Goal: Information Seeking & Learning: Learn about a topic

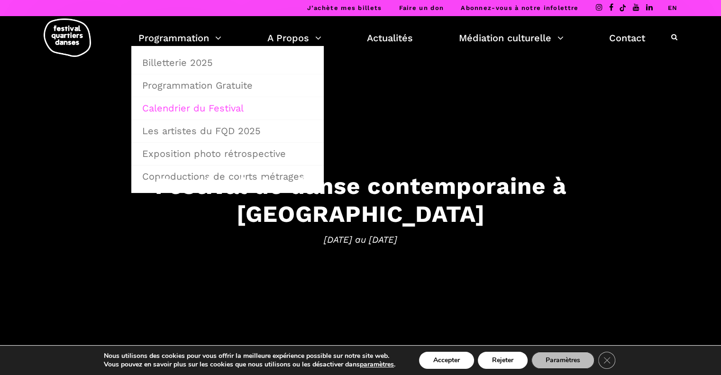
click at [162, 104] on link "Calendrier du Festival" at bounding box center [227, 108] width 182 height 22
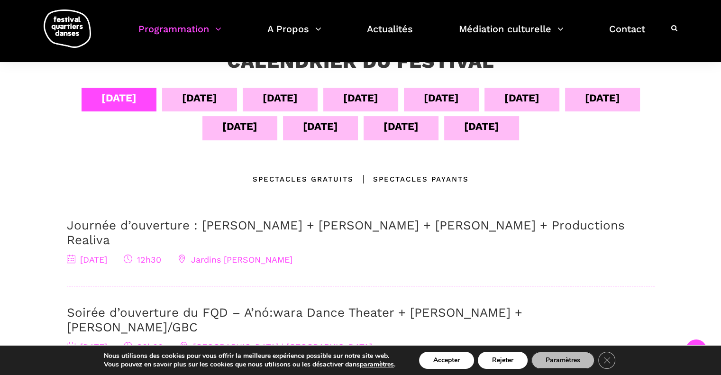
scroll to position [142, 0]
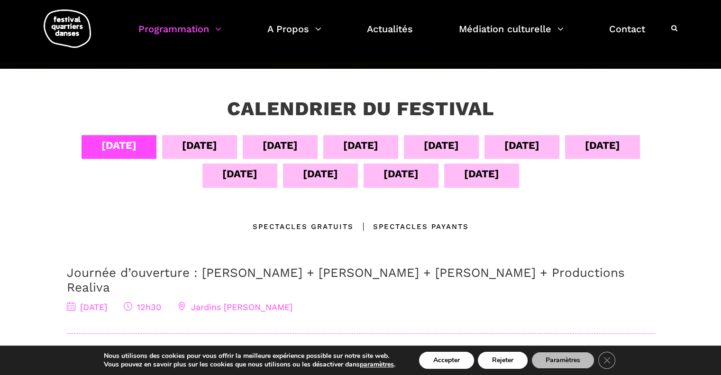
click at [190, 140] on div "[DATE]" at bounding box center [199, 145] width 35 height 17
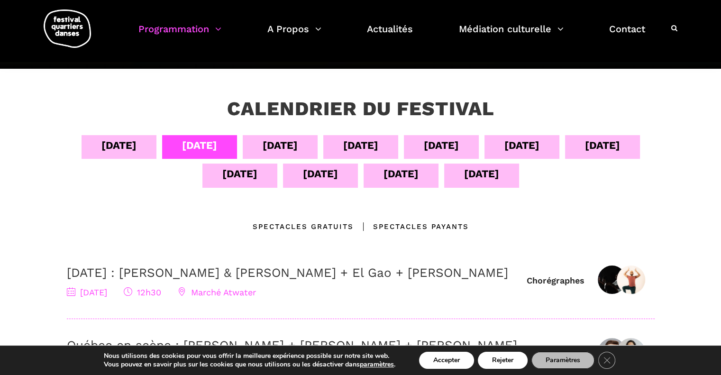
click at [262, 142] on div "[DATE]" at bounding box center [279, 145] width 35 height 17
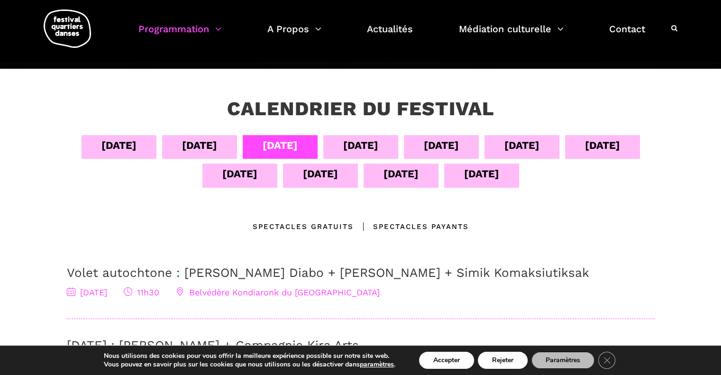
click at [353, 149] on div "[DATE]" at bounding box center [360, 145] width 35 height 17
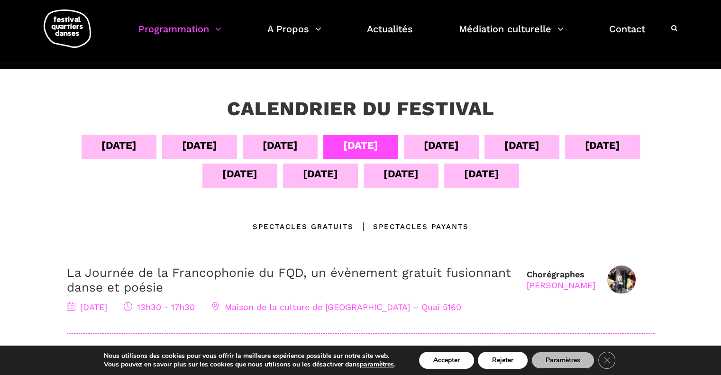
click at [438, 138] on div "[DATE]" at bounding box center [441, 145] width 35 height 17
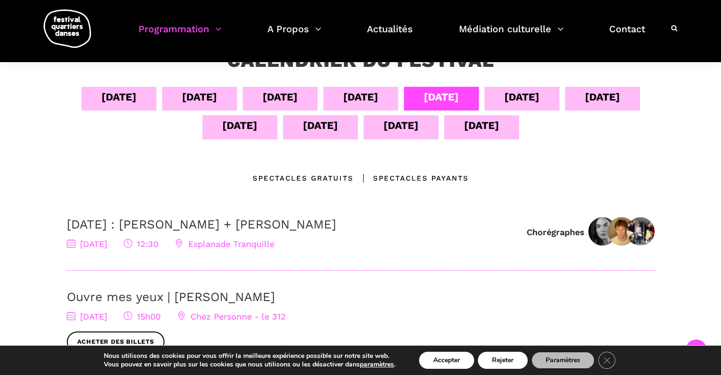
scroll to position [189, 0]
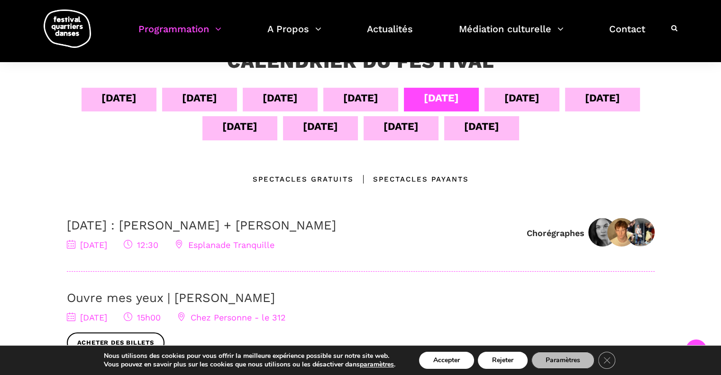
click at [524, 98] on div "[DATE]" at bounding box center [521, 98] width 35 height 17
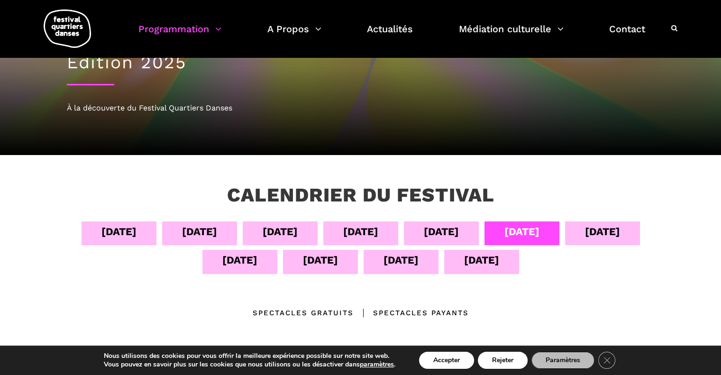
scroll to position [47, 0]
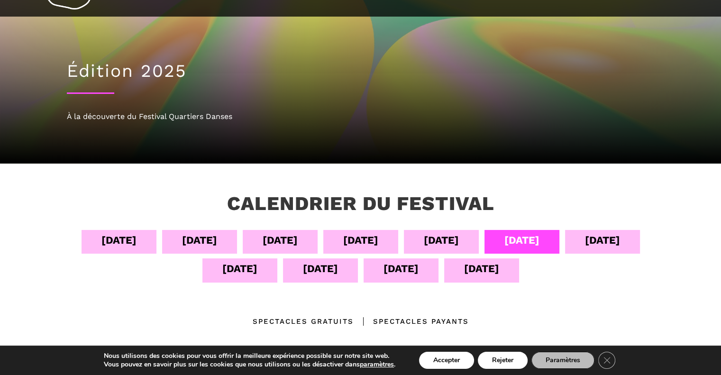
click at [599, 234] on div "[DATE]" at bounding box center [602, 240] width 35 height 17
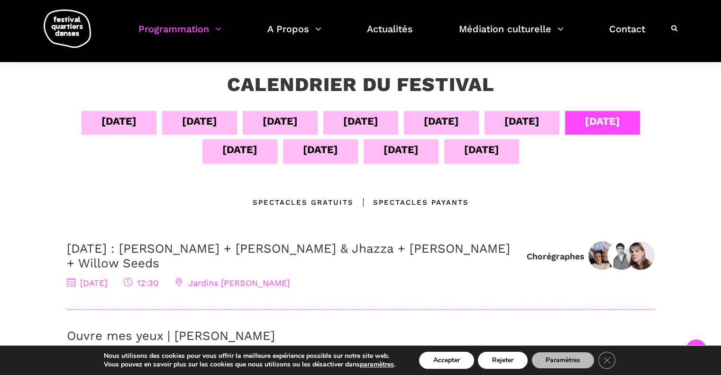
scroll to position [142, 0]
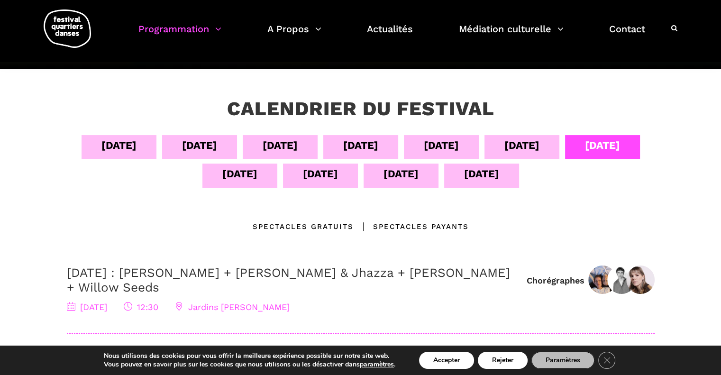
click at [236, 176] on div "[DATE]" at bounding box center [239, 173] width 35 height 17
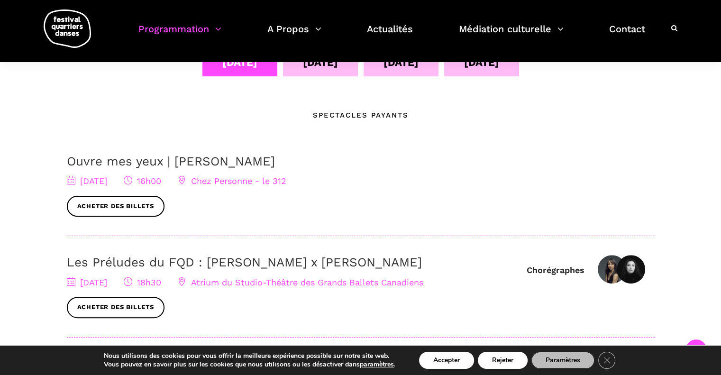
scroll to position [237, 0]
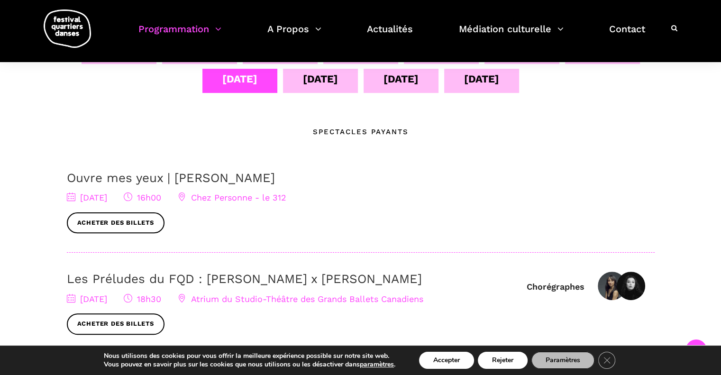
click at [318, 82] on div "[DATE]" at bounding box center [320, 79] width 35 height 17
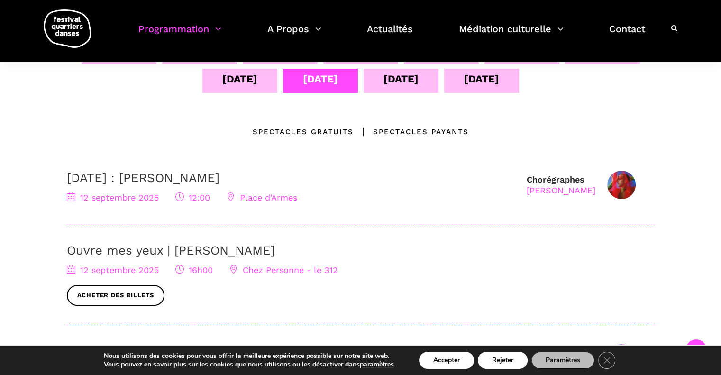
click at [396, 81] on div "[DATE]" at bounding box center [400, 79] width 35 height 17
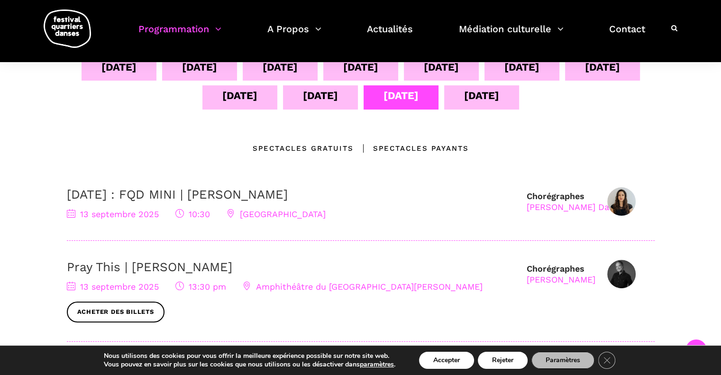
scroll to position [189, 0]
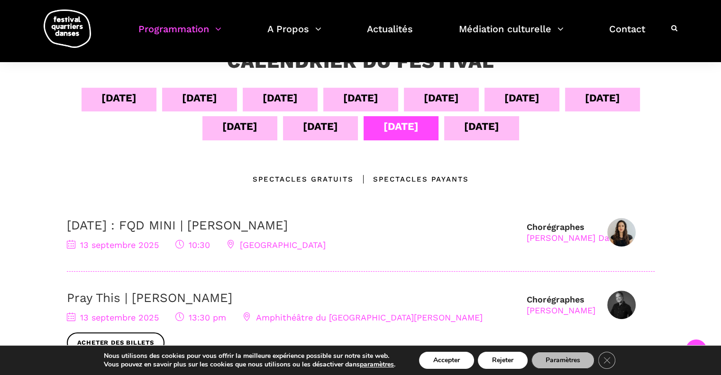
click at [469, 123] on div "[DATE]" at bounding box center [481, 126] width 35 height 17
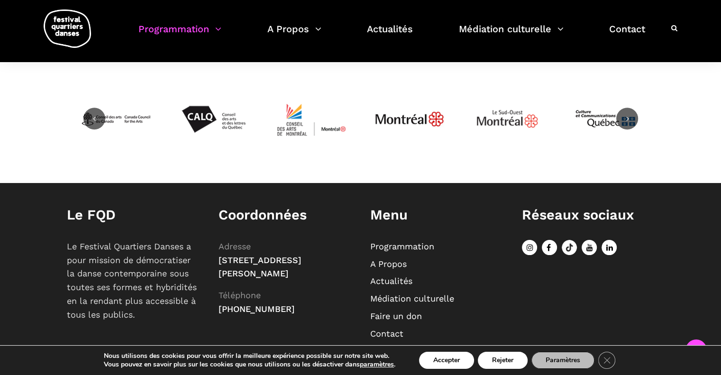
scroll to position [332, 0]
